Goal: Information Seeking & Learning: Learn about a topic

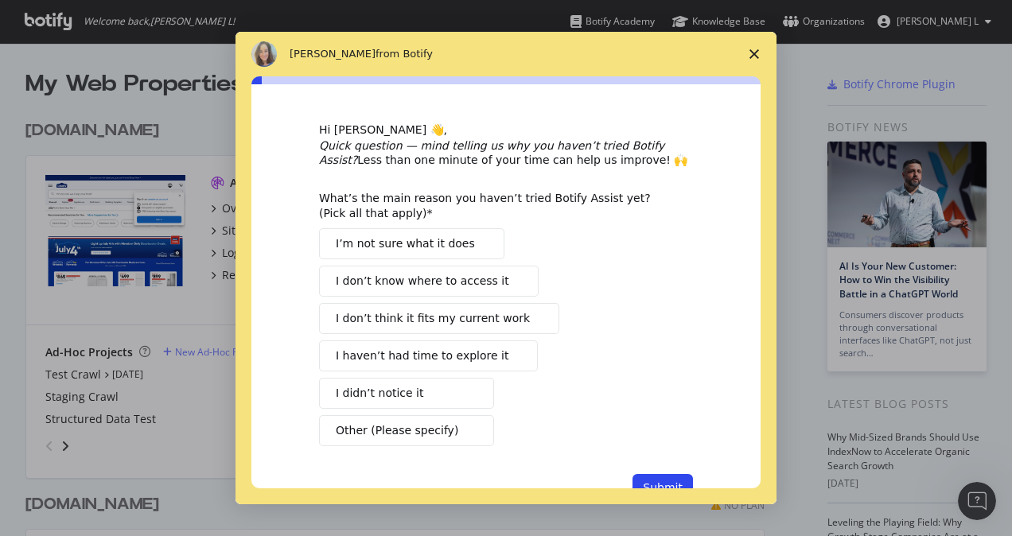
scroll to position [48, 0]
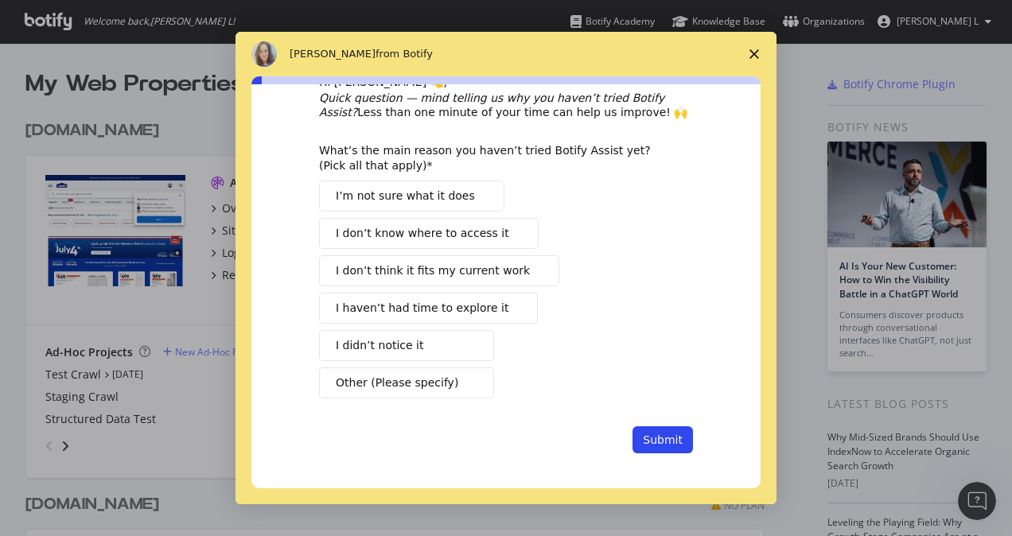
click at [379, 339] on span "I didn’t notice it" at bounding box center [380, 345] width 88 height 17
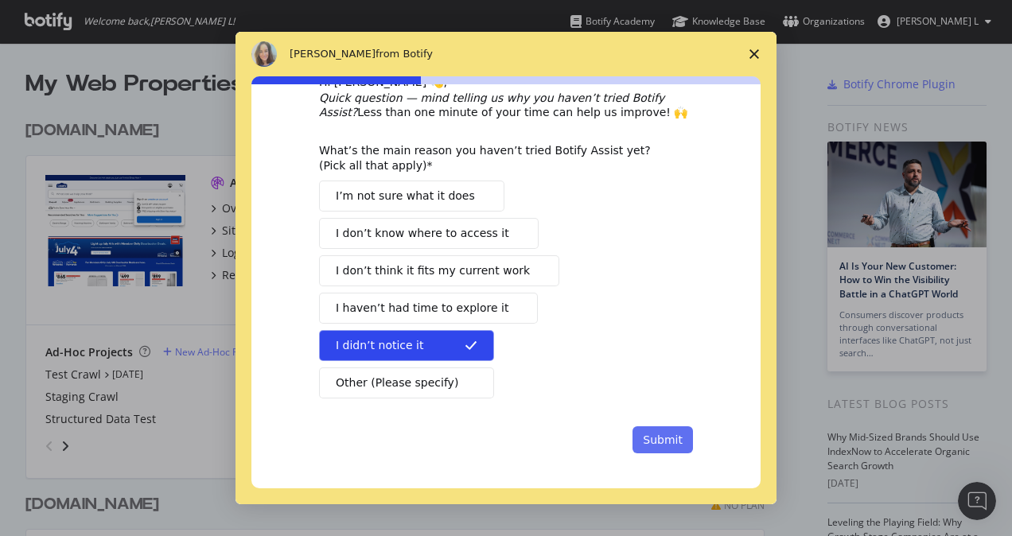
click at [643, 435] on button "Submit" at bounding box center [663, 439] width 60 height 27
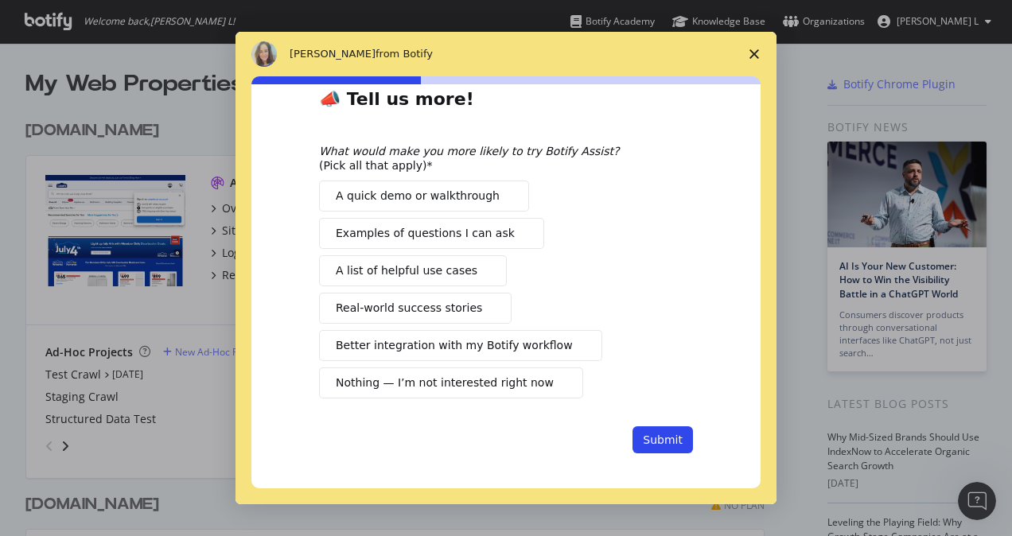
click at [757, 51] on polygon "Close survey" at bounding box center [755, 54] width 10 height 10
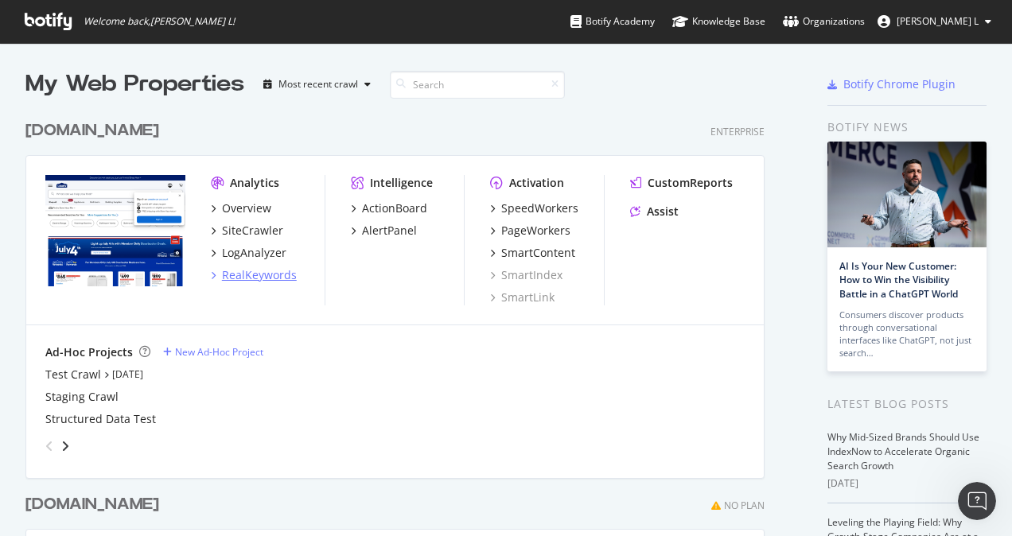
click at [251, 271] on div "RealKeywords" at bounding box center [259, 275] width 75 height 16
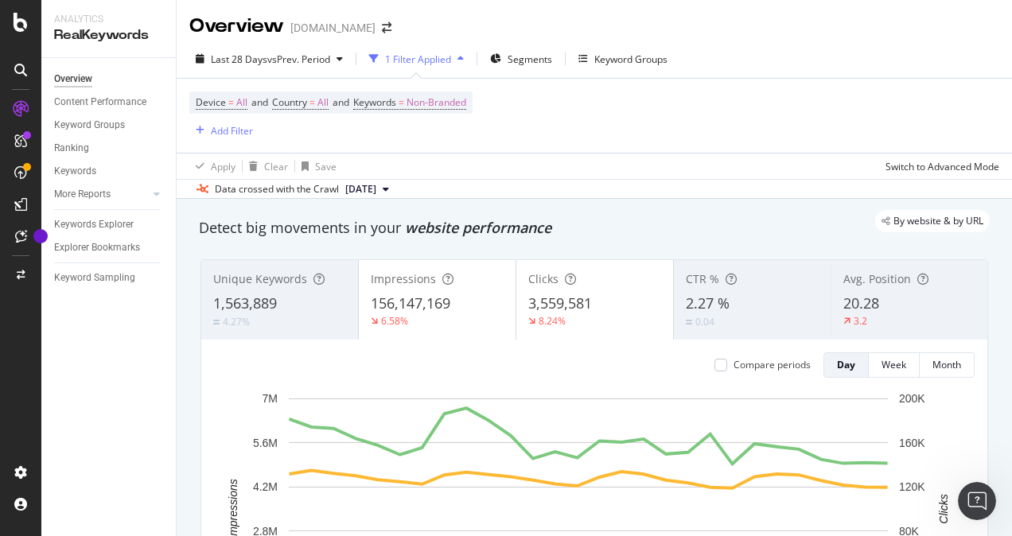
click at [376, 188] on span "[DATE]" at bounding box center [360, 189] width 31 height 14
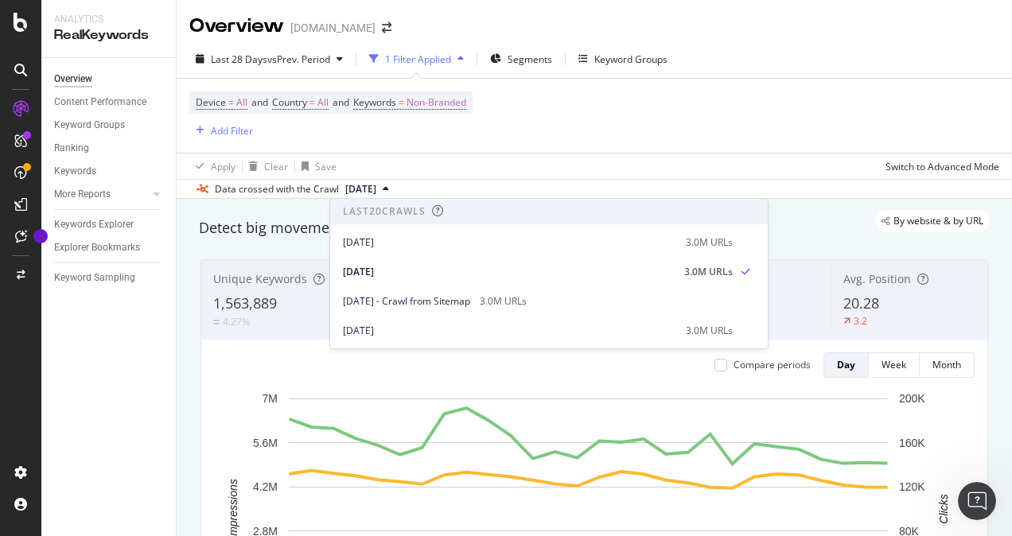
click at [568, 135] on div "Device = All and Country = All and Keywords = Non-Branded Add Filter" at bounding box center [594, 116] width 810 height 74
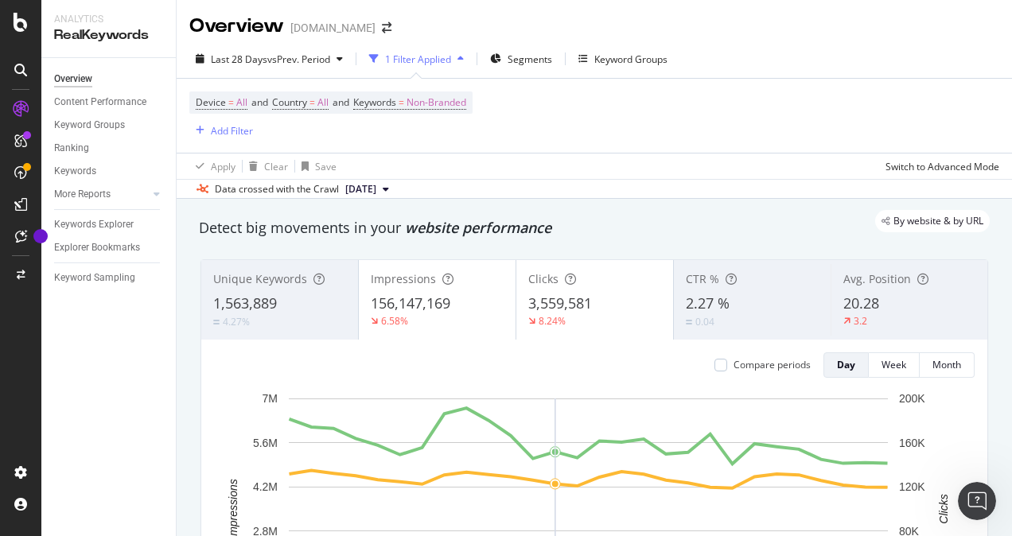
click at [759, 306] on div "2.27 %" at bounding box center [752, 304] width 133 height 21
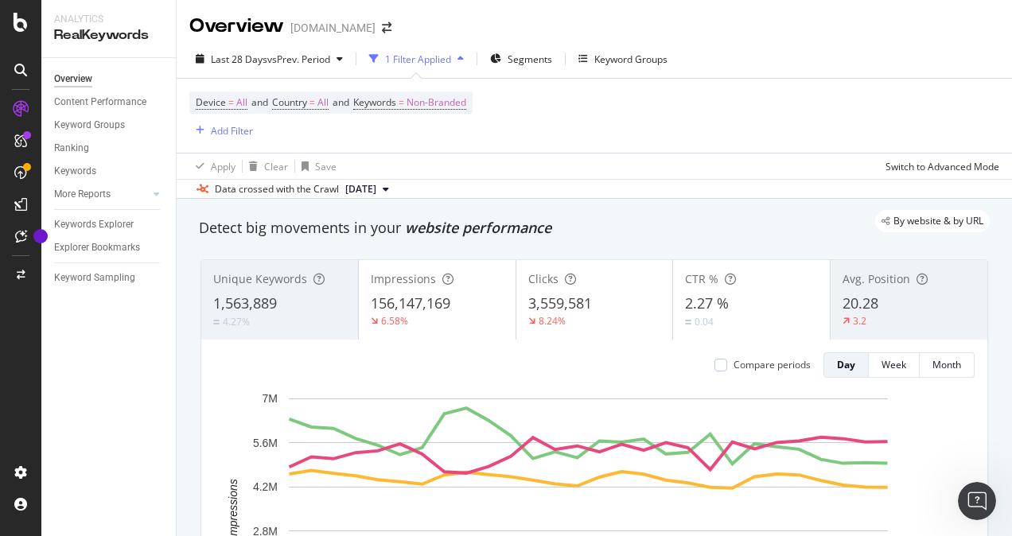
click at [939, 301] on div "20.28" at bounding box center [909, 304] width 133 height 21
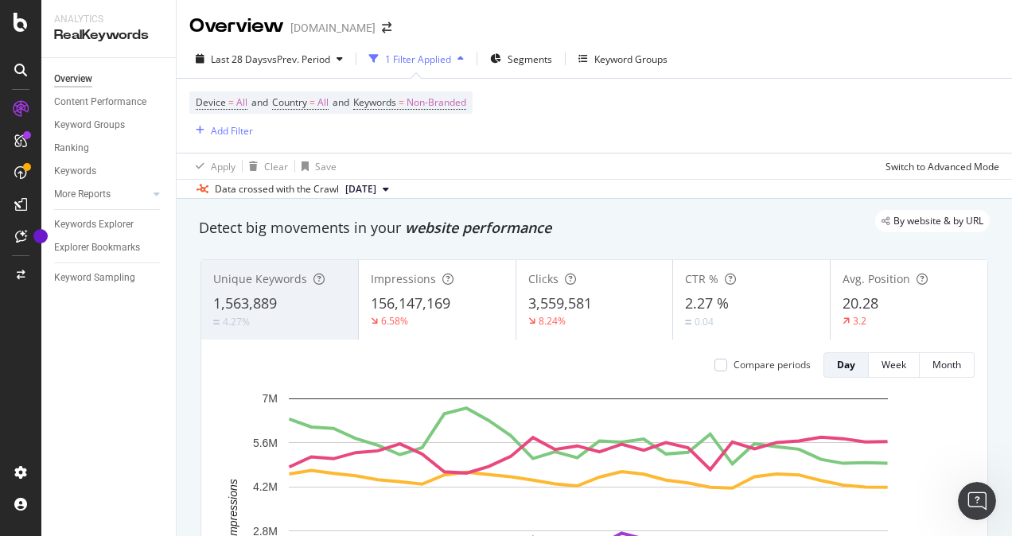
click at [321, 323] on div "4.27%" at bounding box center [279, 321] width 133 height 15
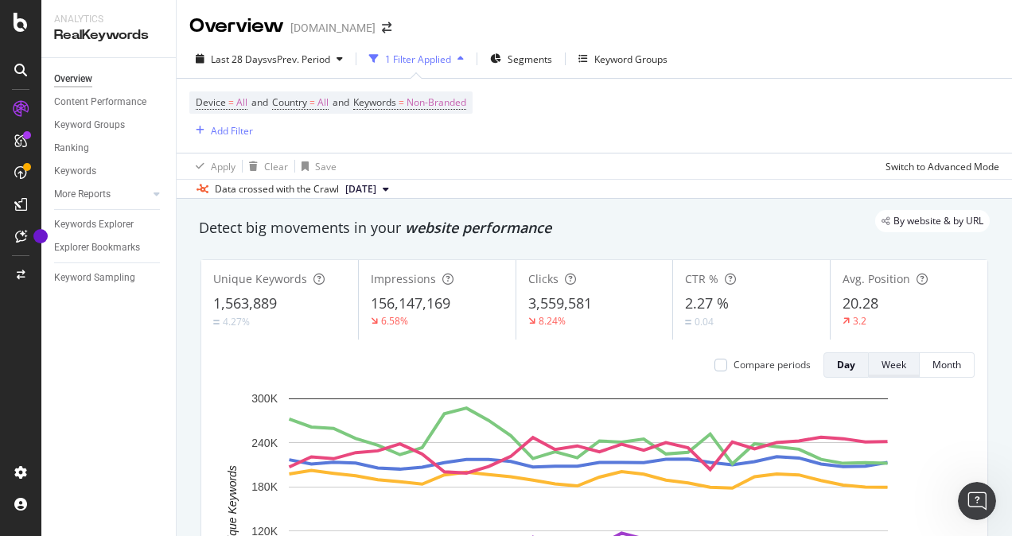
click at [882, 369] on div "Week" at bounding box center [894, 365] width 25 height 14
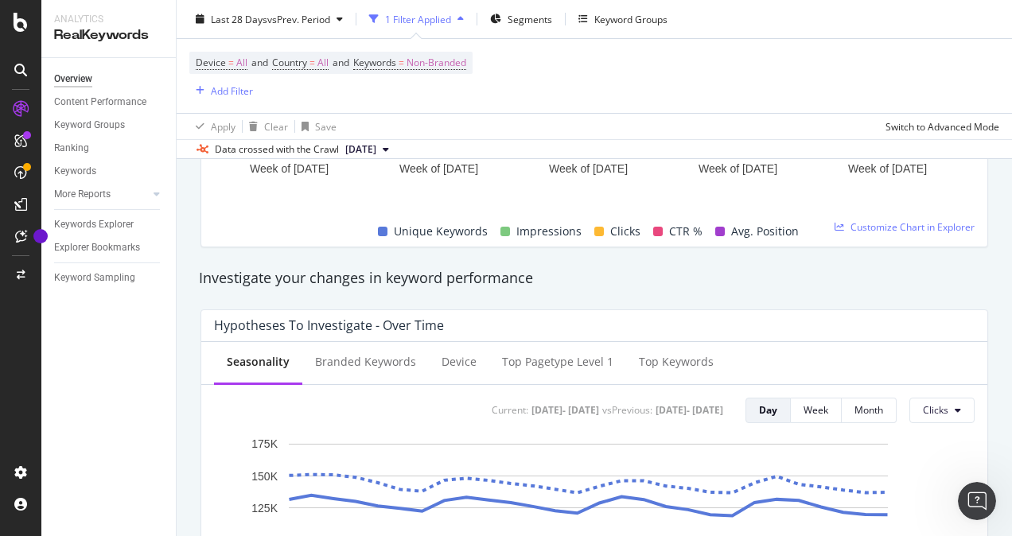
scroll to position [318, 0]
